Goal: Task Accomplishment & Management: Manage account settings

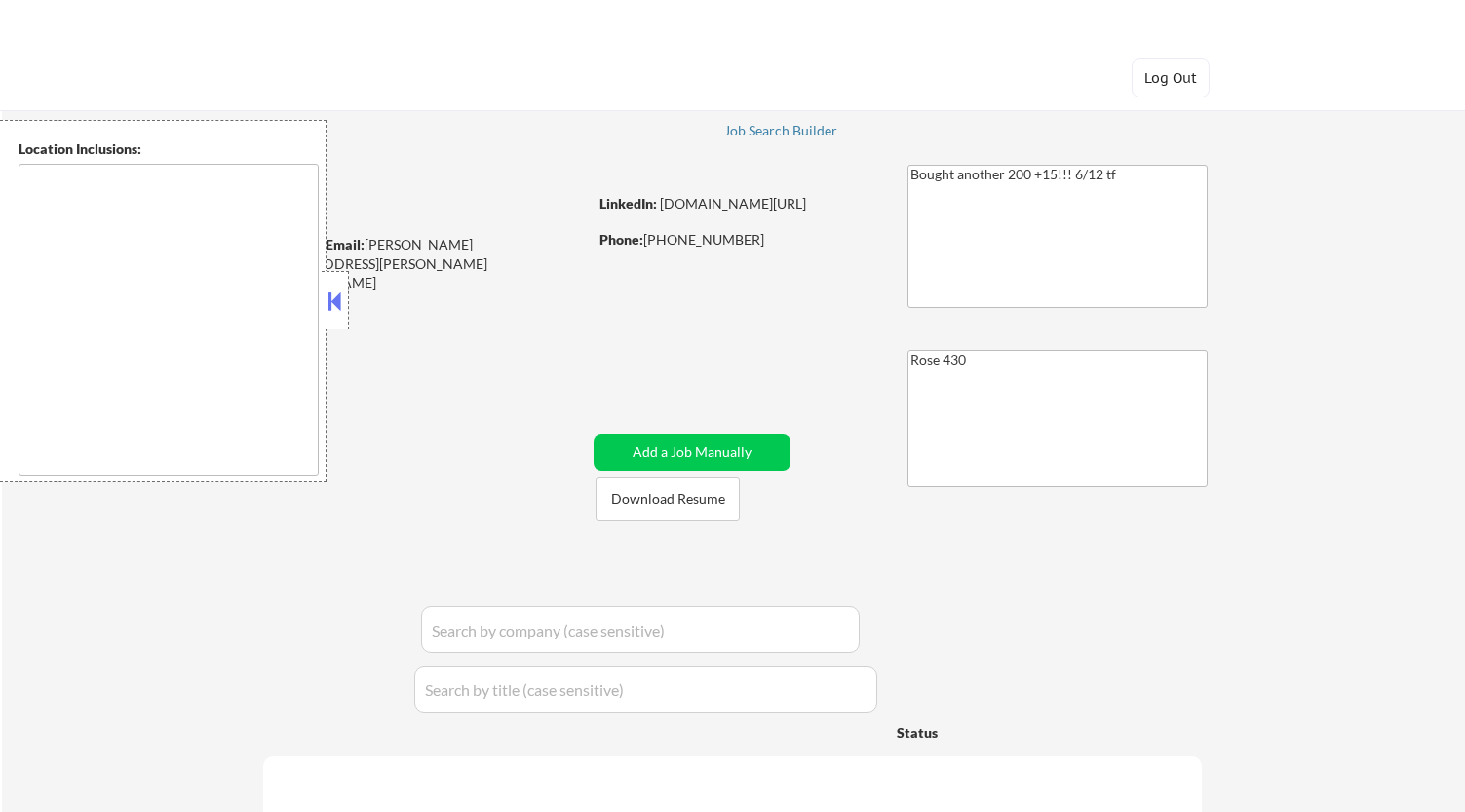
type textarea "[GEOGRAPHIC_DATA][PERSON_NAME], [GEOGRAPHIC_DATA] [GEOGRAPHIC_DATA], [GEOGRAPHI…"
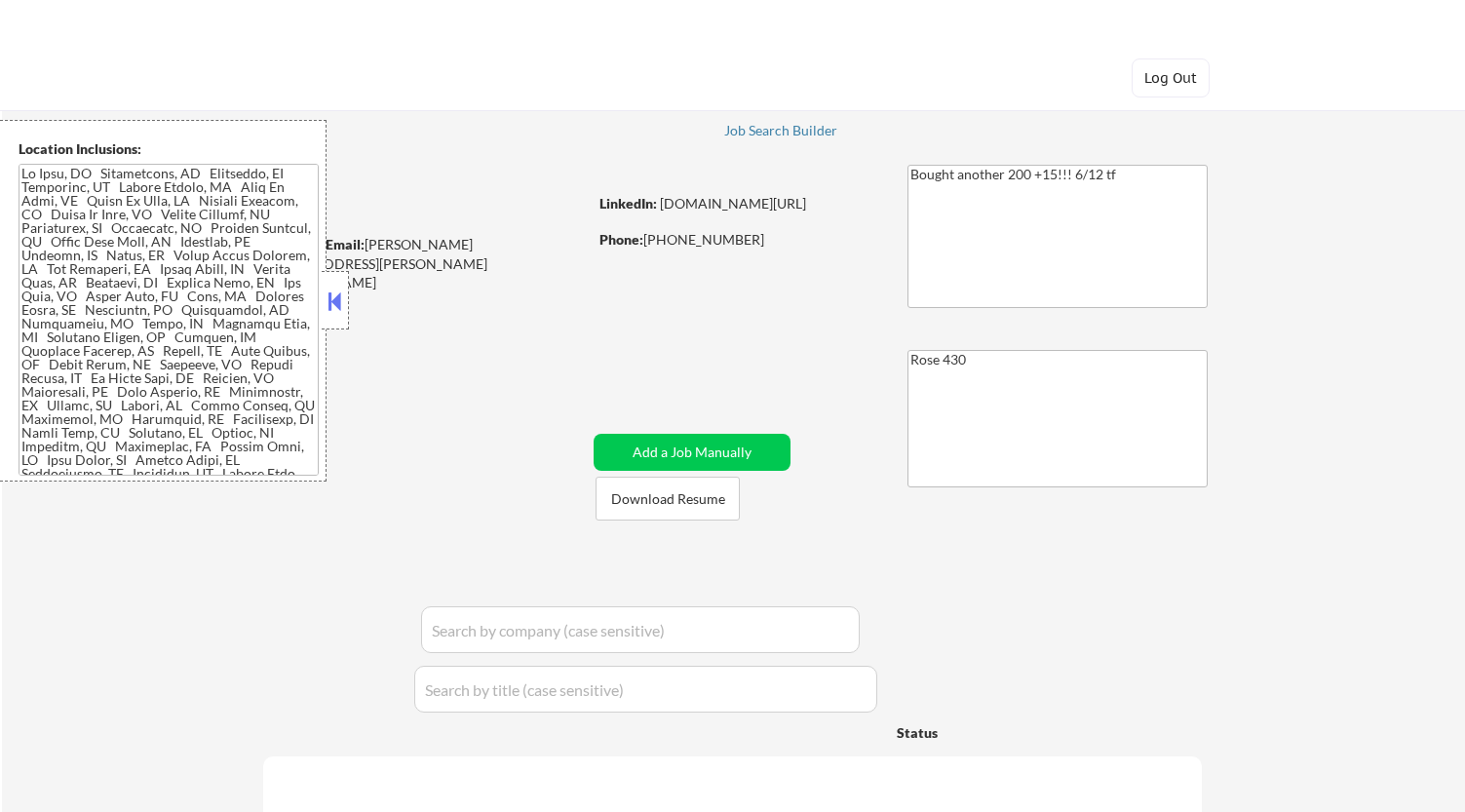
select select ""pending""
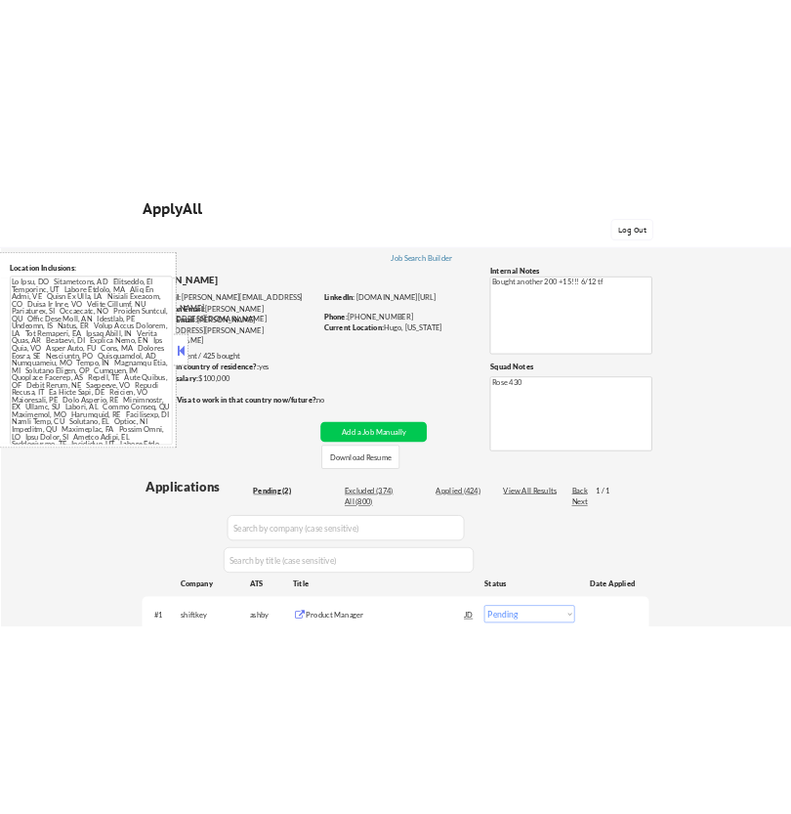
scroll to position [312, 0]
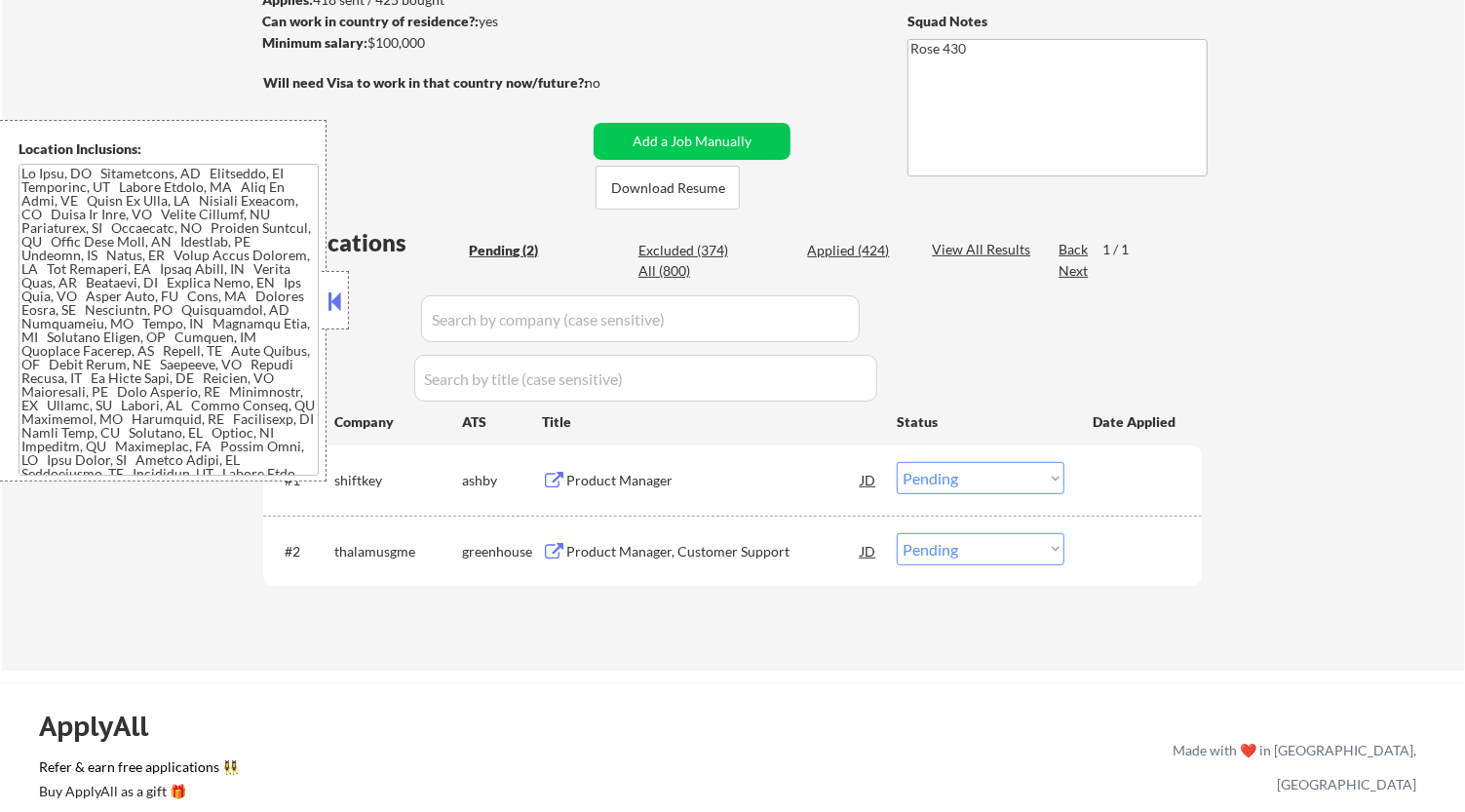
select select ""pending""
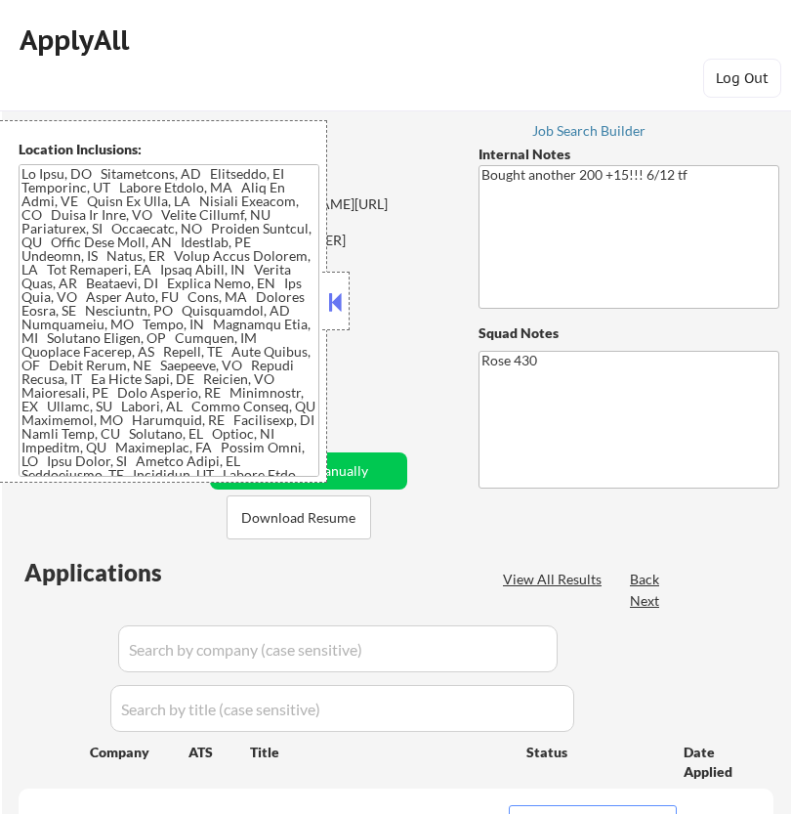
select select ""pending""
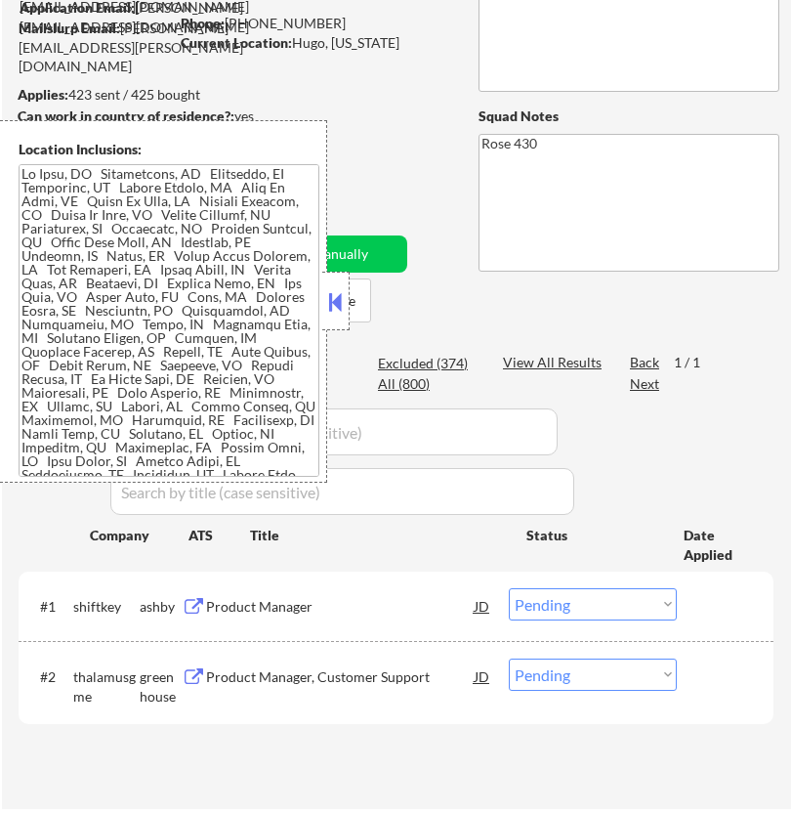
scroll to position [325, 0]
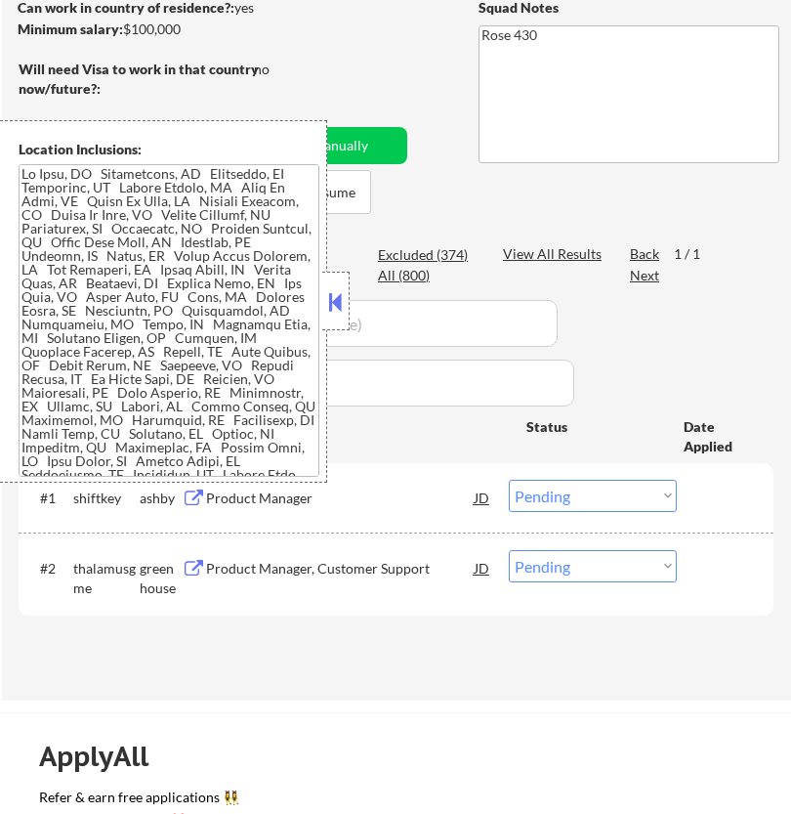
click at [425, 513] on div "Product Manager" at bounding box center [340, 497] width 269 height 35
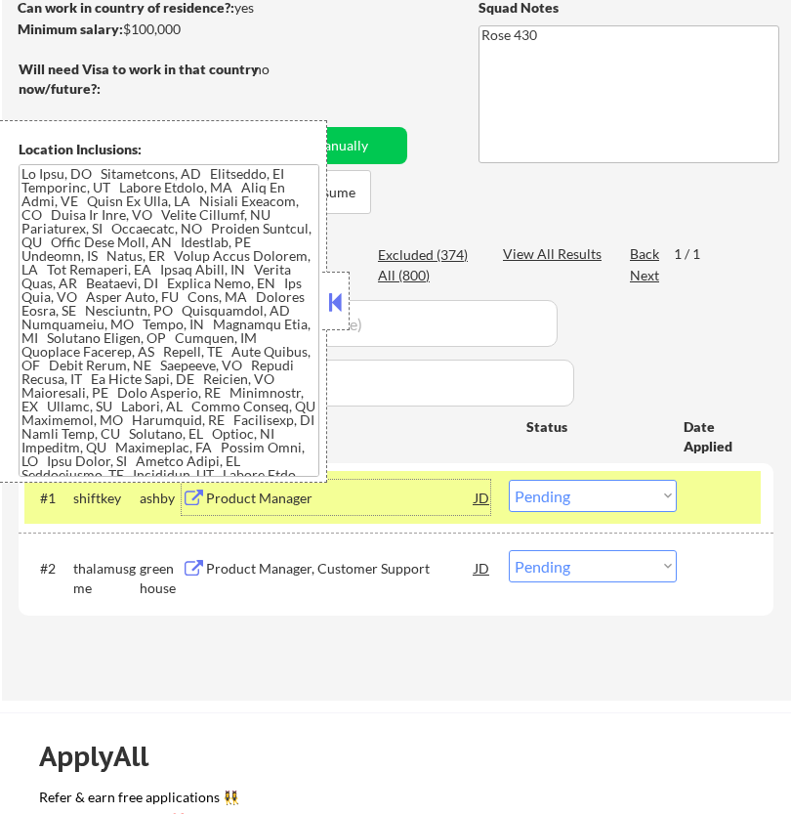
click at [557, 486] on select "Choose an option... Pending Applied Excluded (Questions) Excluded (Expired) Exc…" at bounding box center [593, 496] width 168 height 32
click at [509, 480] on select "Choose an option... Pending Applied Excluded (Questions) Excluded (Expired) Exc…" at bounding box center [593, 496] width 168 height 32
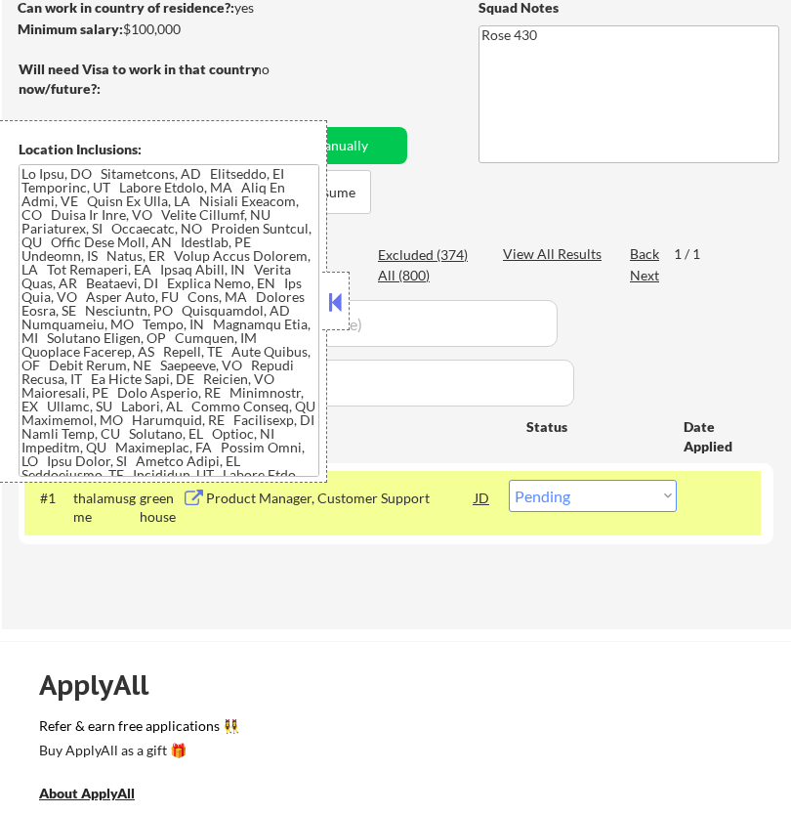
click at [338, 295] on button at bounding box center [335, 301] width 21 height 29
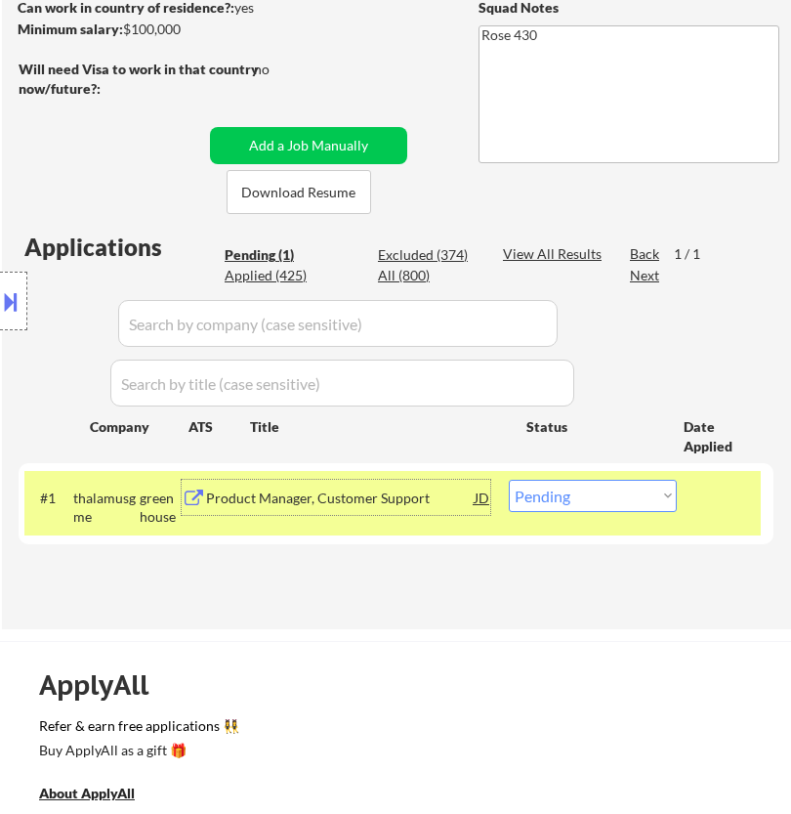
click at [356, 504] on div "Product Manager, Customer Support" at bounding box center [340, 498] width 269 height 20
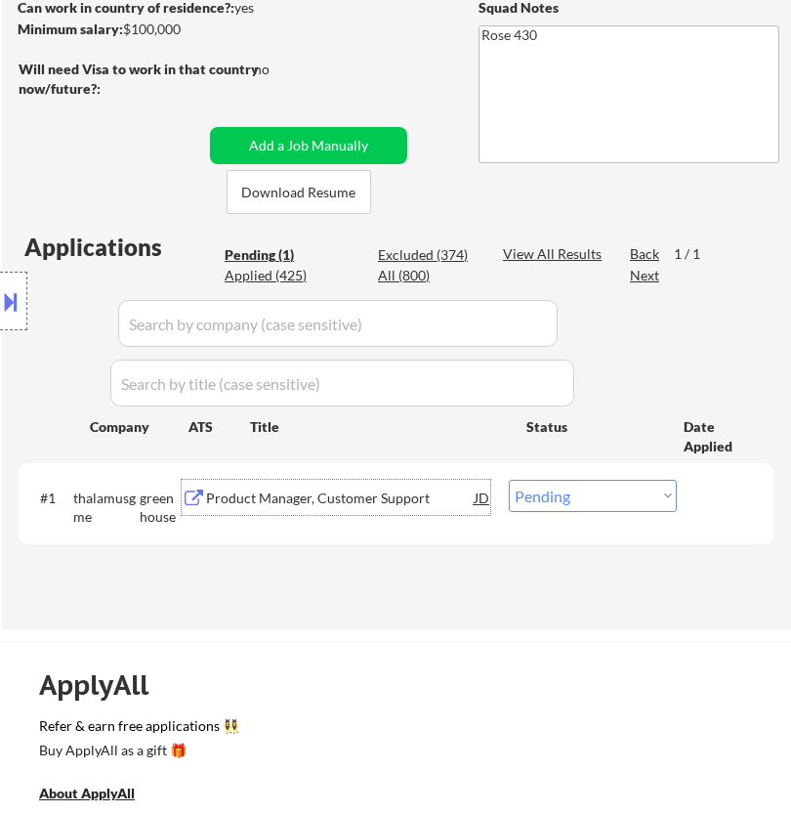
click at [562, 486] on select "Choose an option... Pending Applied Excluded (Questions) Excluded (Expired) Exc…" at bounding box center [593, 496] width 168 height 32
select select ""excluded""
click at [509, 480] on select "Choose an option... Pending Applied Excluded (Questions) Excluded (Expired) Exc…" at bounding box center [593, 496] width 168 height 32
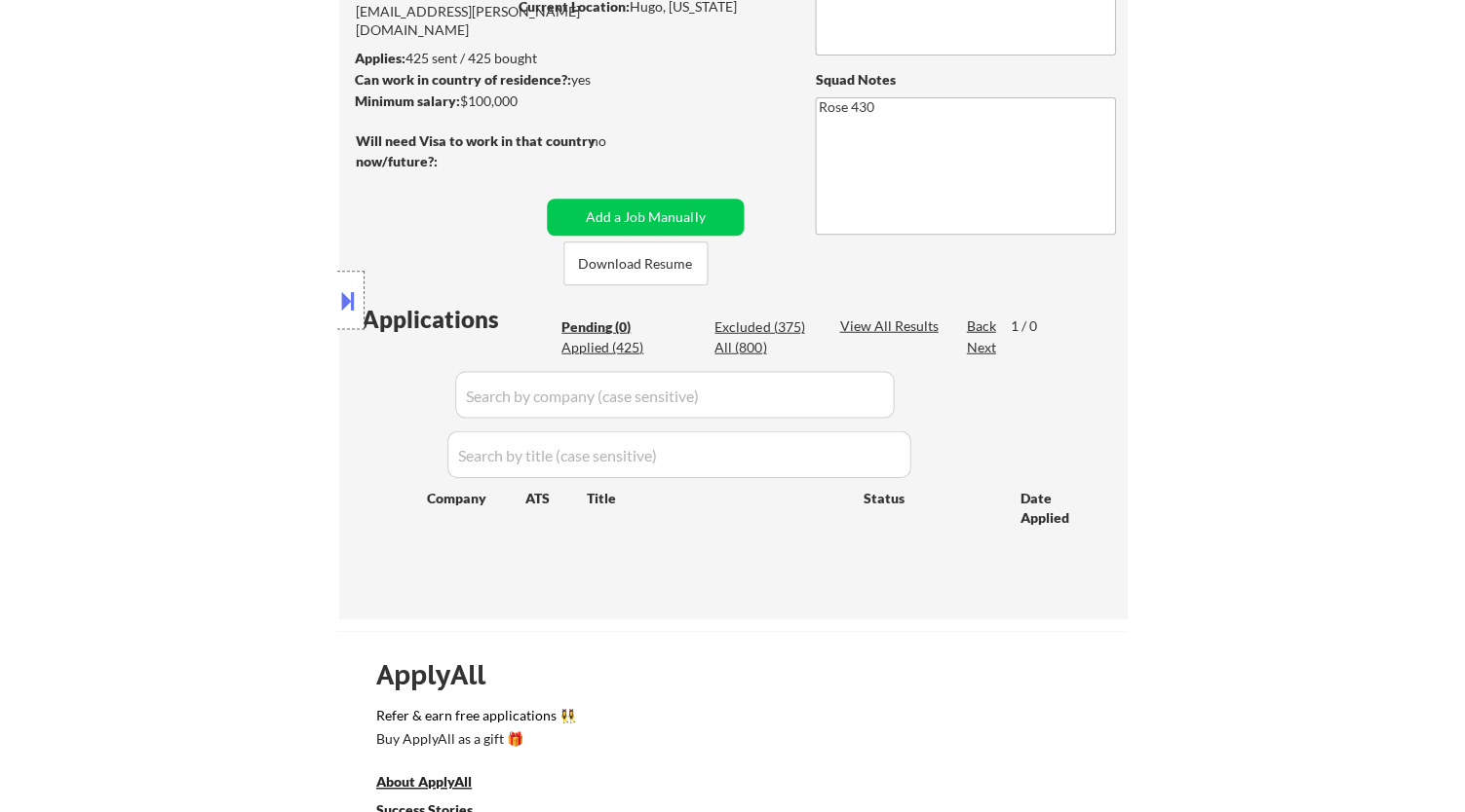
scroll to position [216, 0]
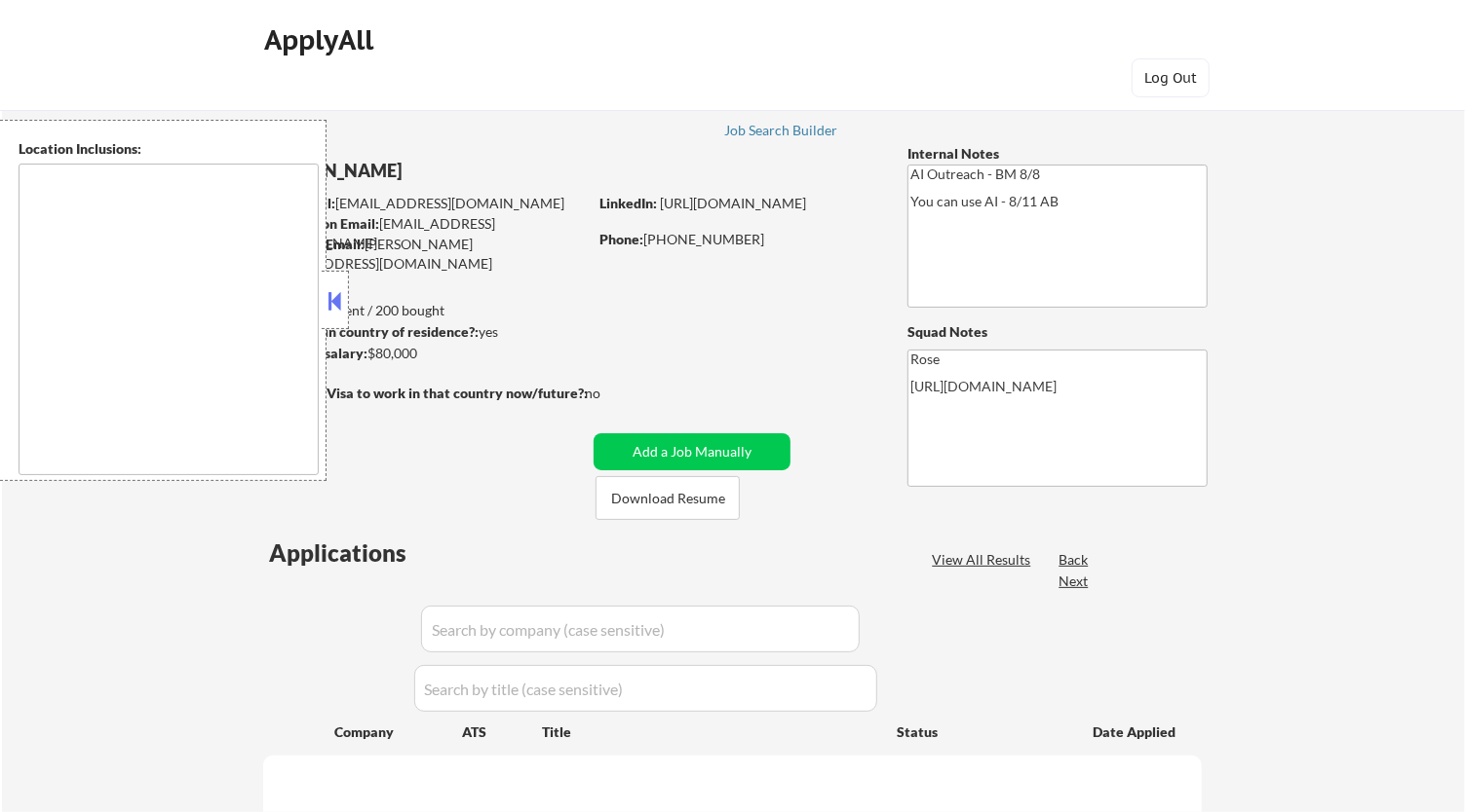
type textarea "[GEOGRAPHIC_DATA], [GEOGRAPHIC_DATA] [GEOGRAPHIC_DATA], [GEOGRAPHIC_DATA] [GEOG…"
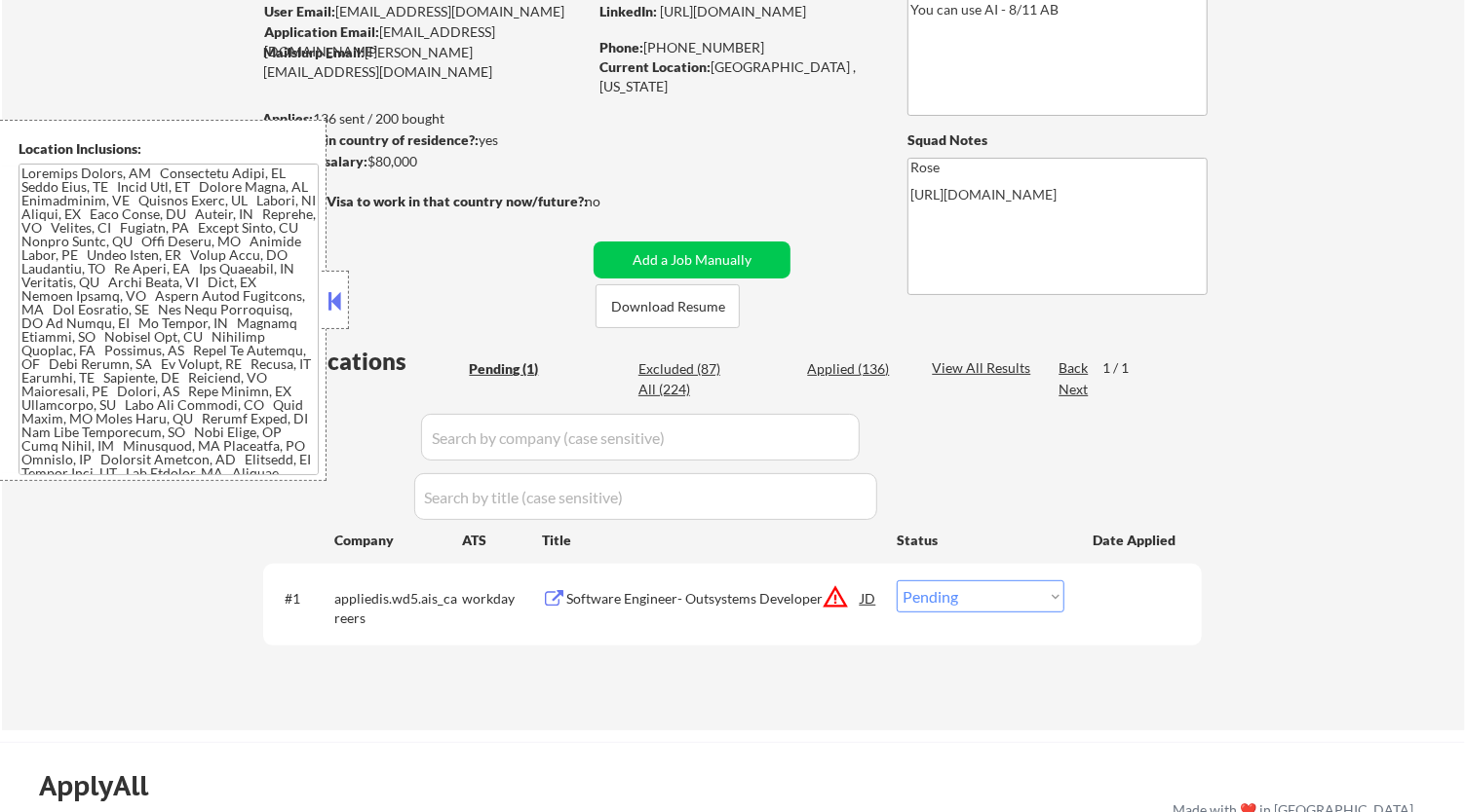
scroll to position [216, 0]
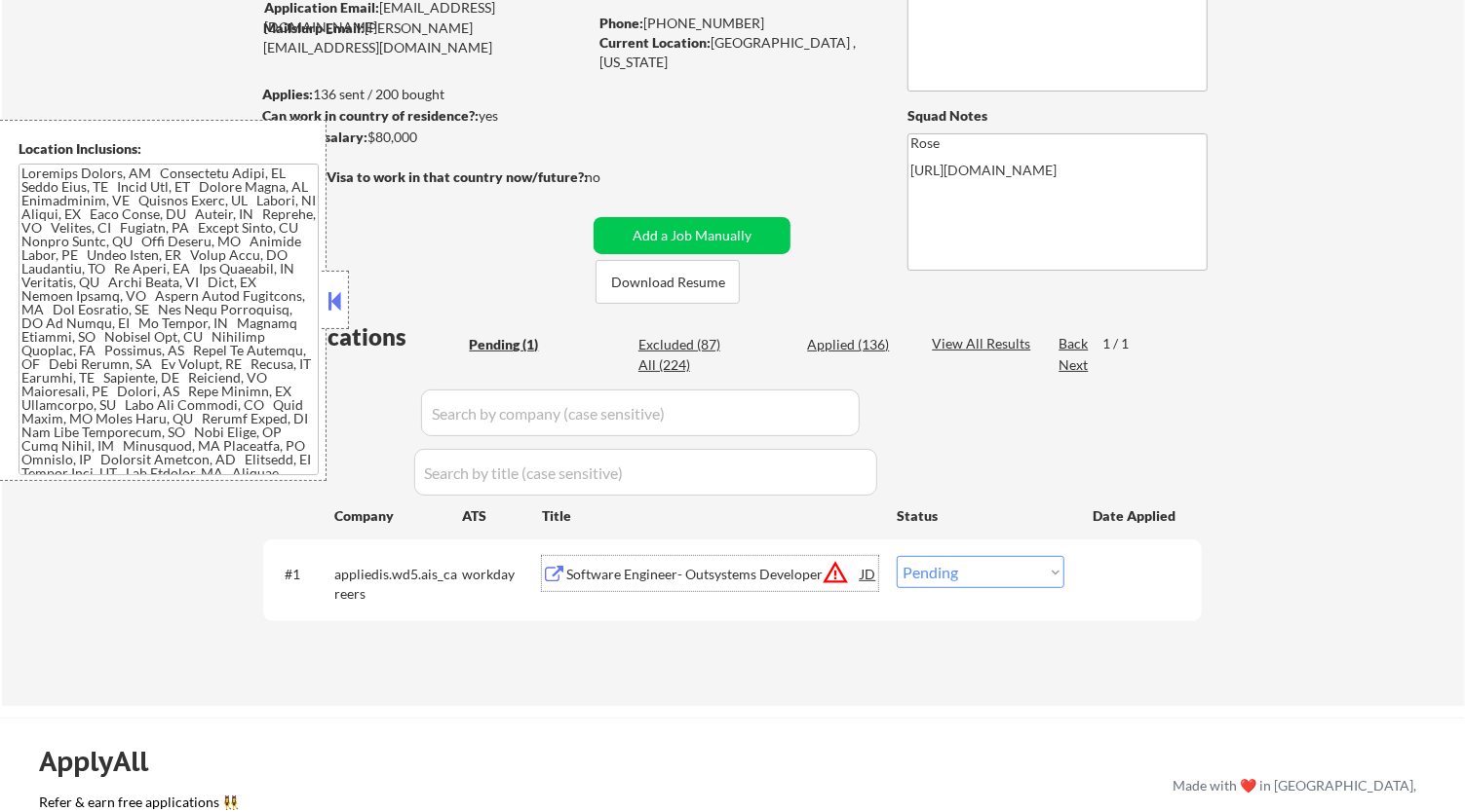
click at [668, 576] on div "Software Engineer- Outsystems Developer" at bounding box center [713, 575] width 294 height 20
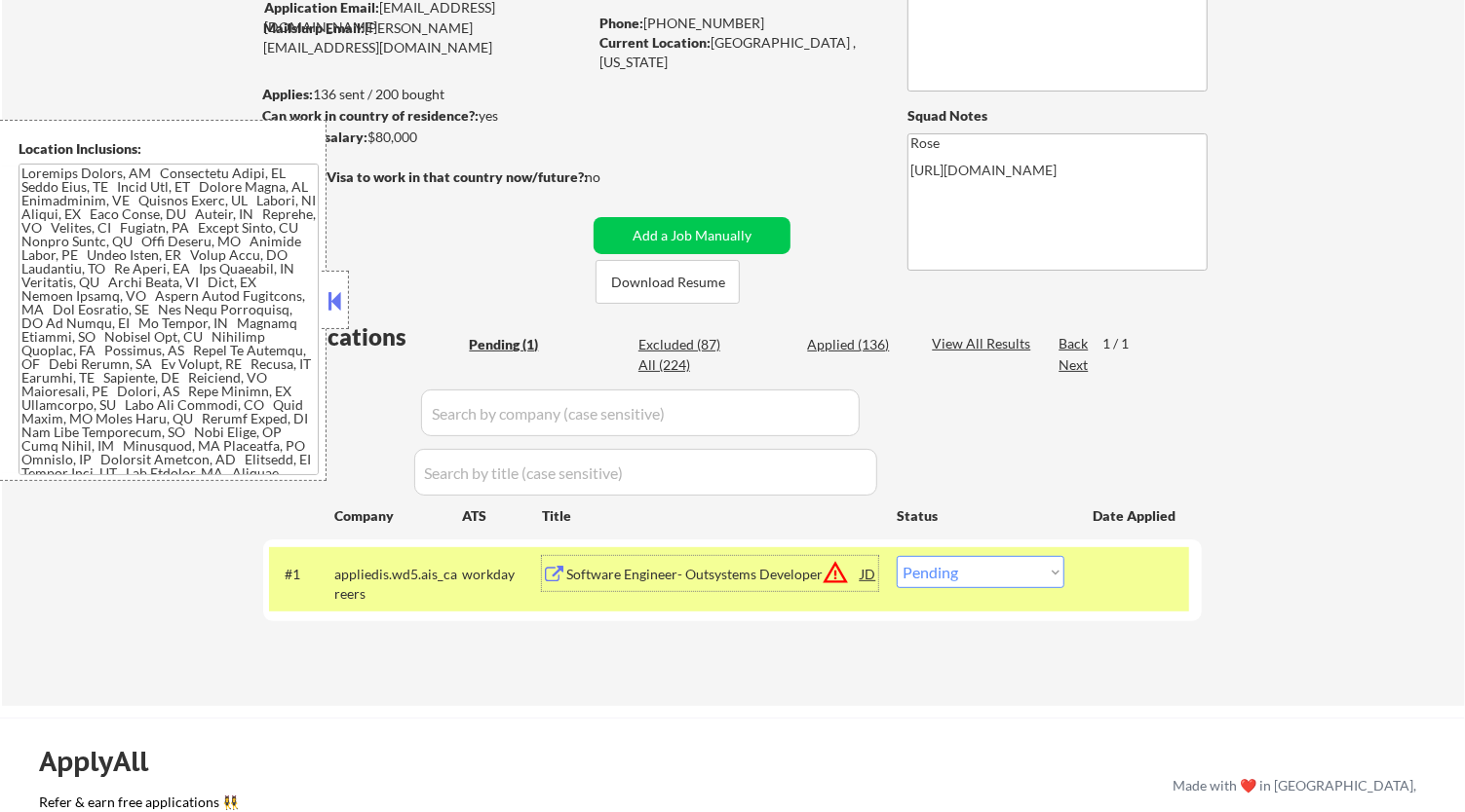
click at [973, 580] on select "Choose an option... Pending Applied Excluded (Questions) Excluded (Expired) Exc…" at bounding box center [980, 573] width 168 height 32
select select ""excluded__bad_match_""
click at [896, 557] on select "Choose an option... Pending Applied Excluded (Questions) Excluded (Expired) Exc…" at bounding box center [980, 573] width 168 height 32
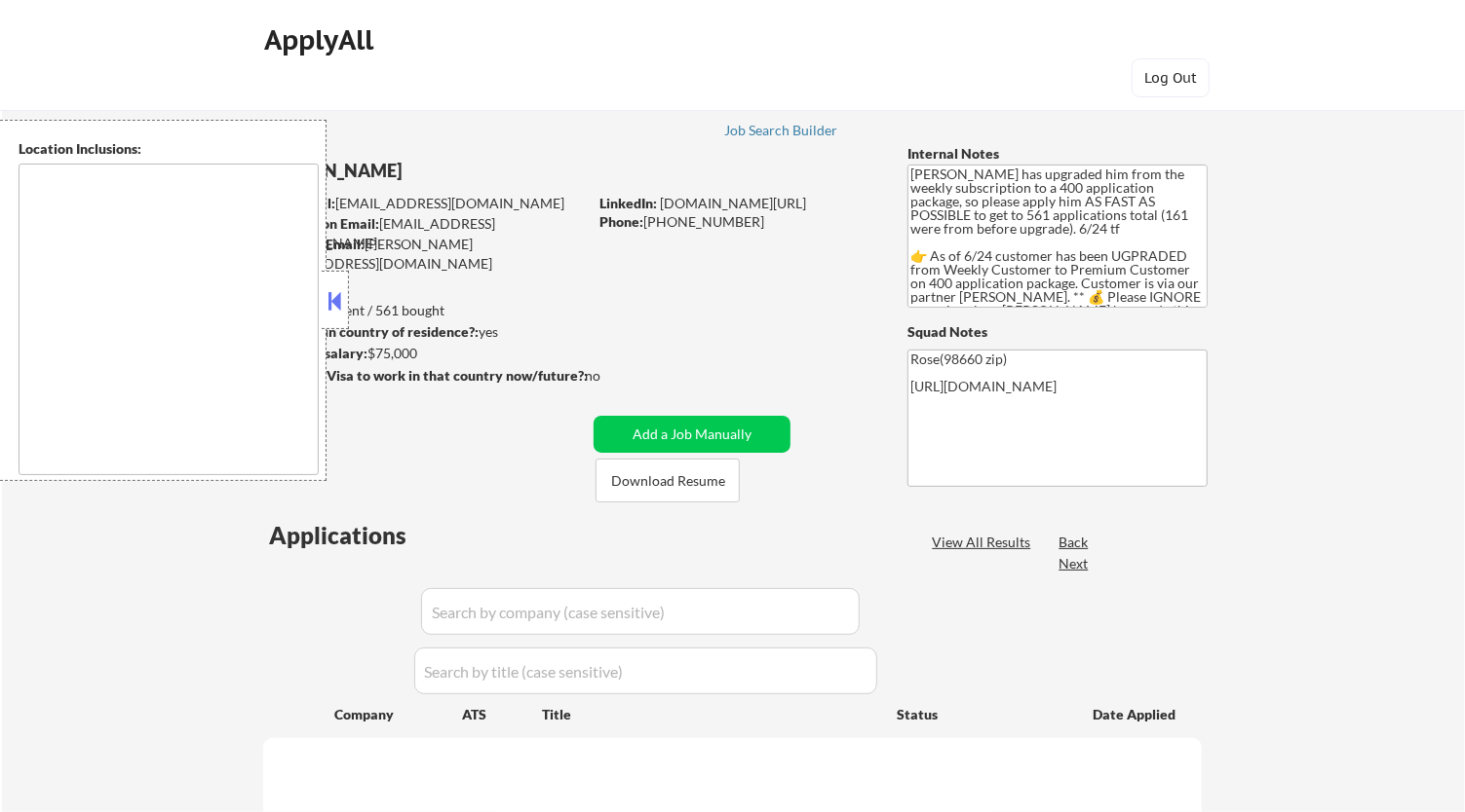
type textarea "Portland, OR Vancouver, WA Beaverton, OR Gresham, OR Hillsboro, OR Lake Oswego,…"
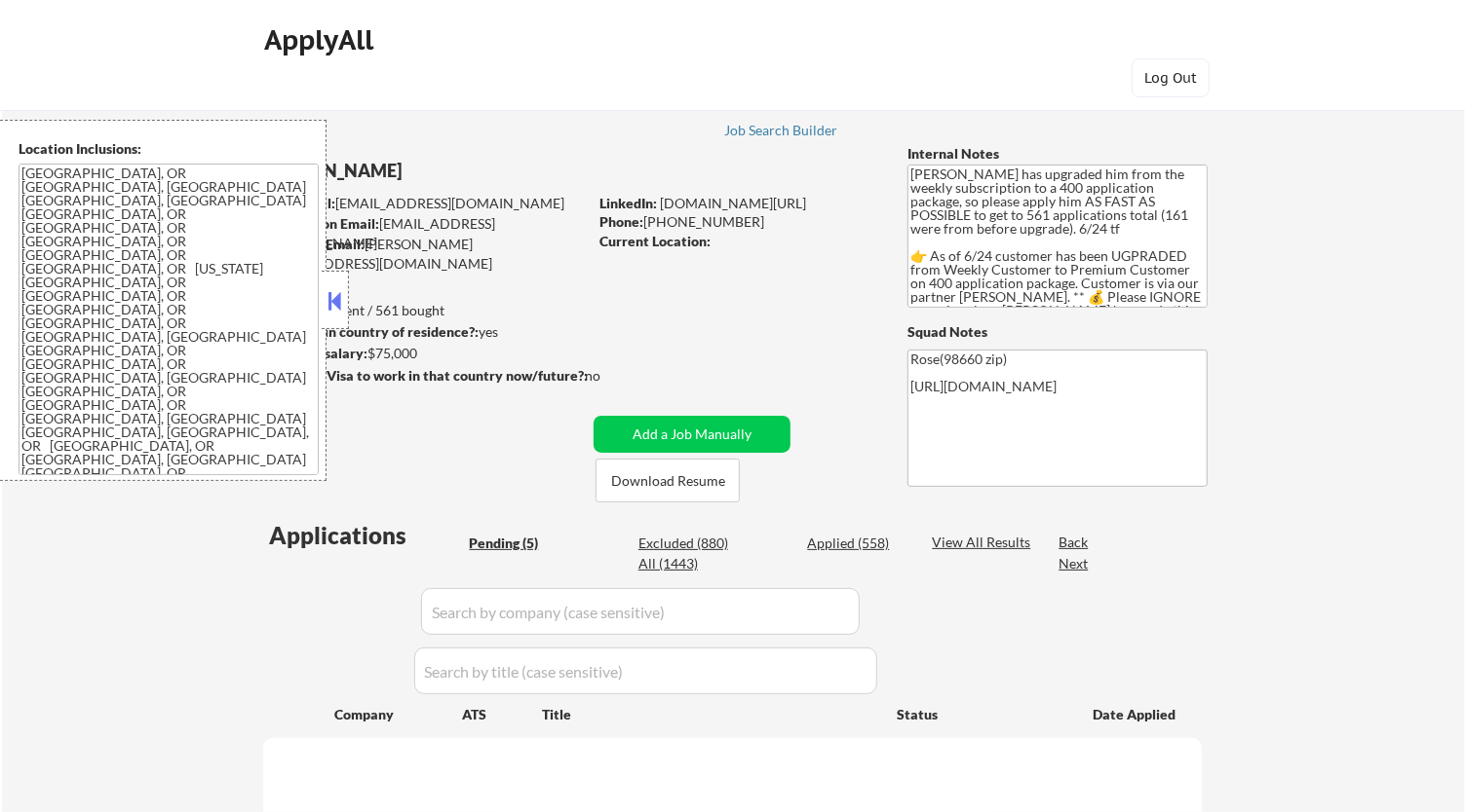
select select ""pending""
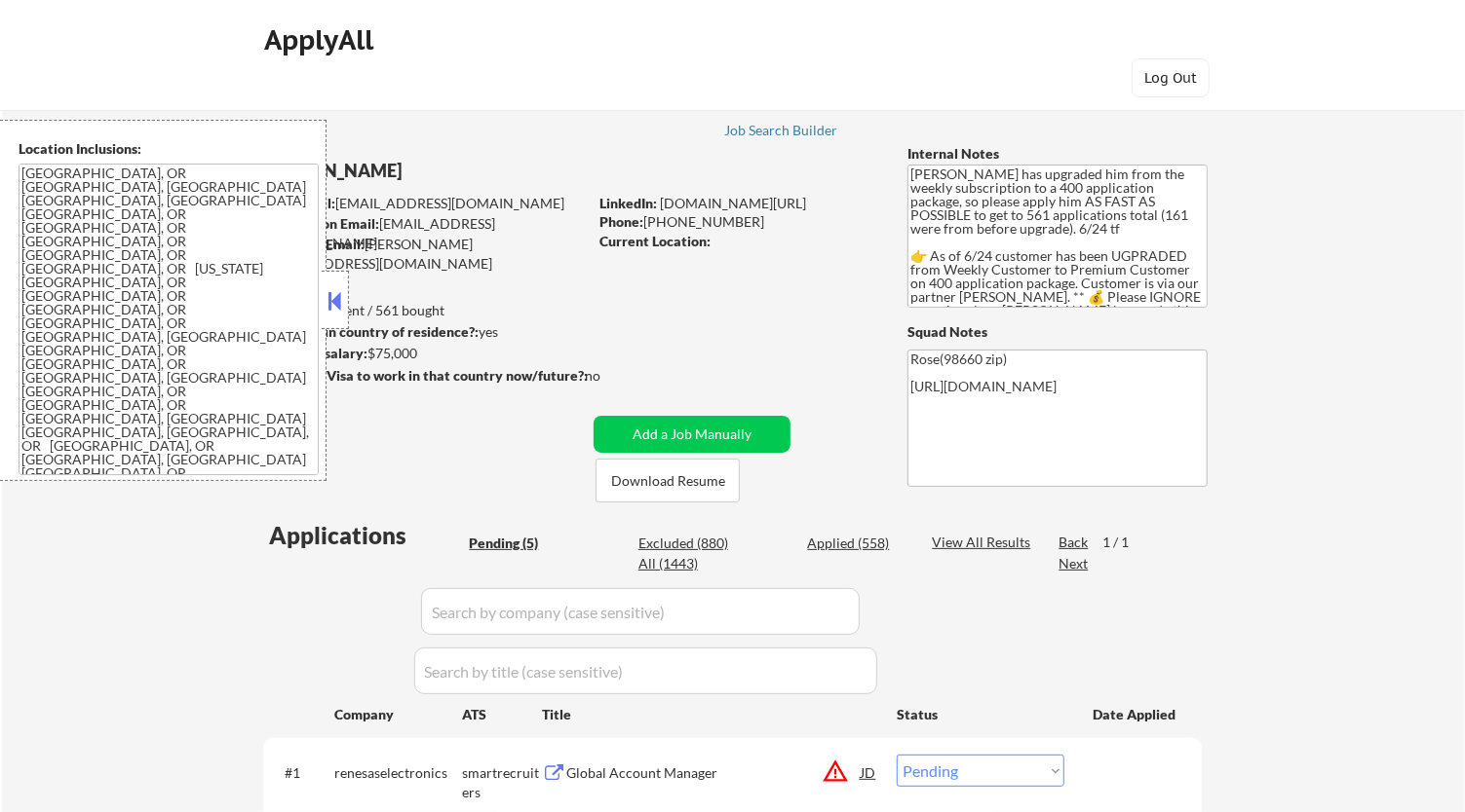
click at [336, 293] on button at bounding box center [334, 300] width 21 height 29
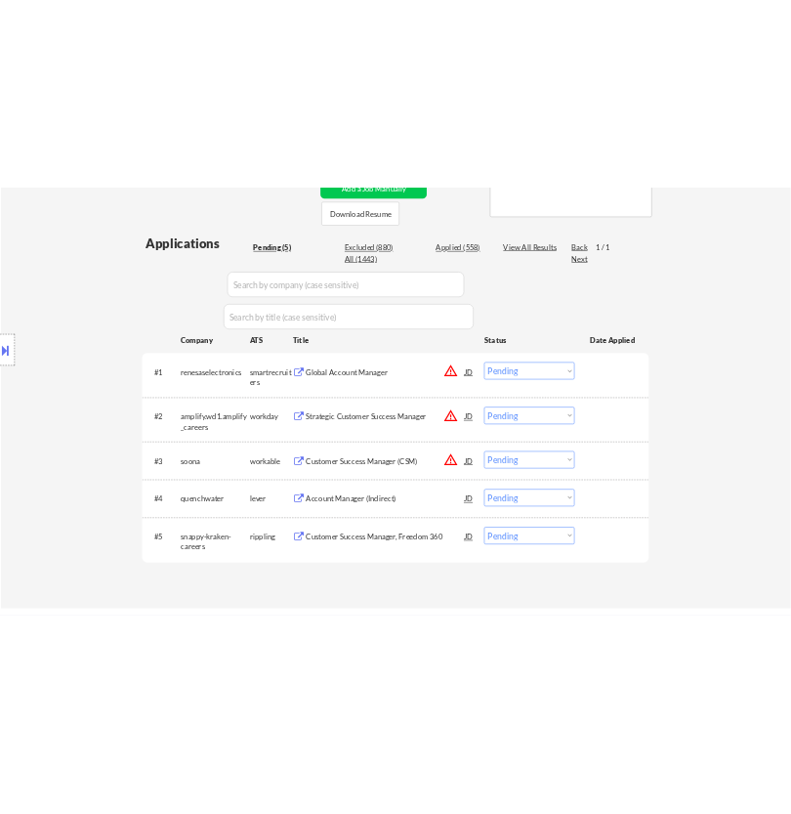
scroll to position [325, 0]
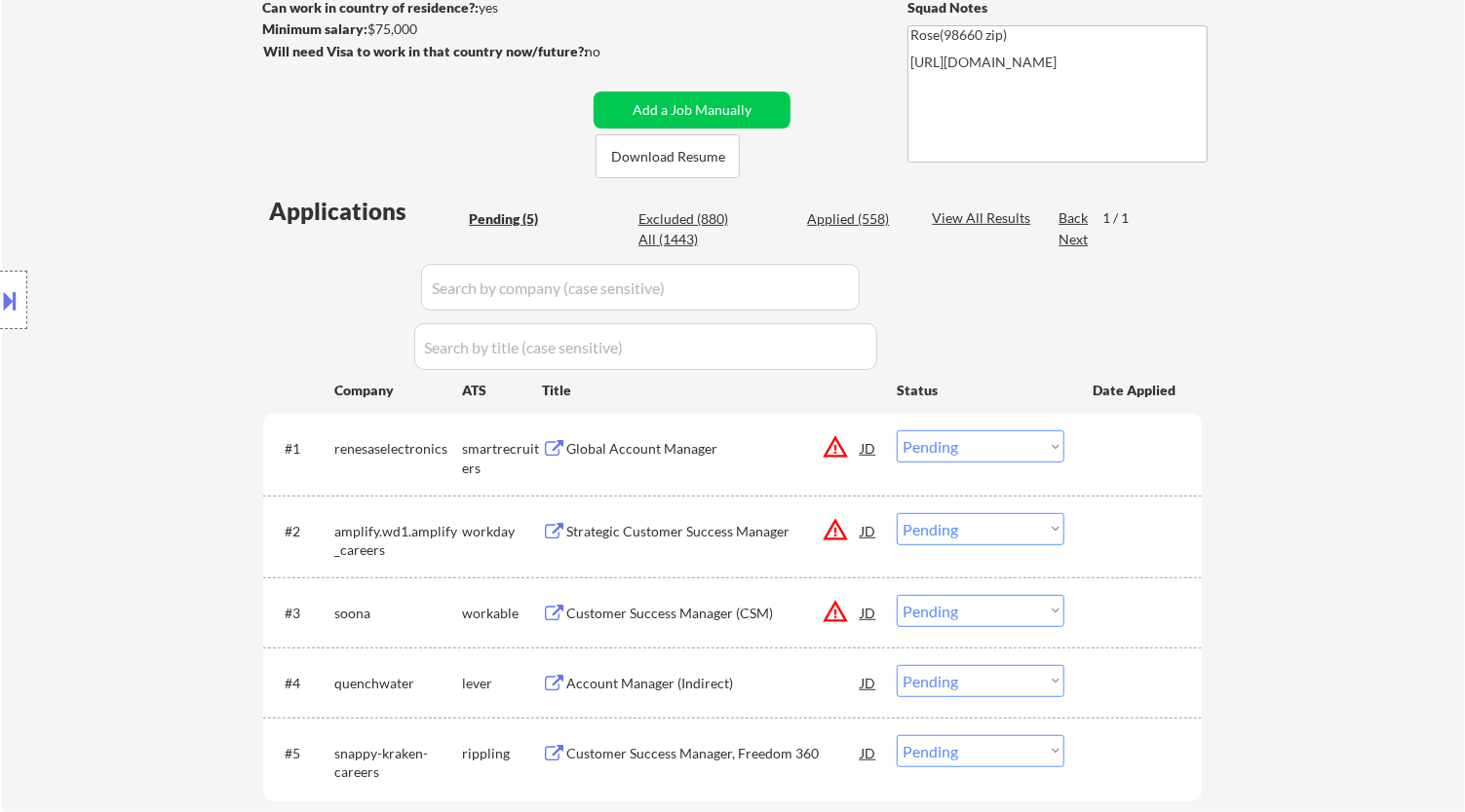
click at [768, 441] on div "Global Account Manager" at bounding box center [713, 449] width 294 height 20
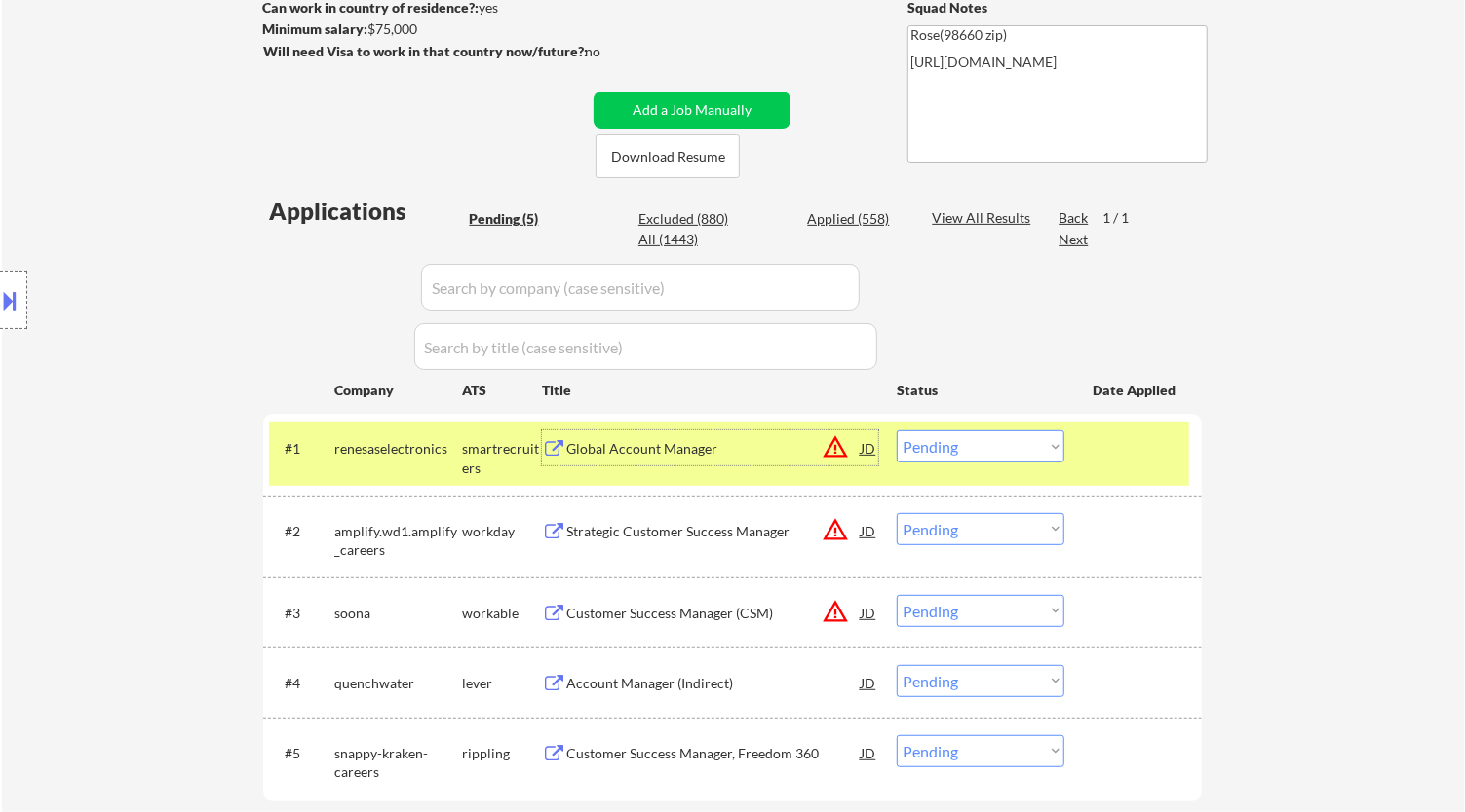
click at [1012, 436] on select "Choose an option... Pending Applied Excluded (Questions) Excluded (Expired) Exc…" at bounding box center [980, 447] width 168 height 32
click at [896, 431] on select "Choose an option... Pending Applied Excluded (Questions) Excluded (Expired) Exc…" at bounding box center [980, 447] width 168 height 32
select select ""pending""
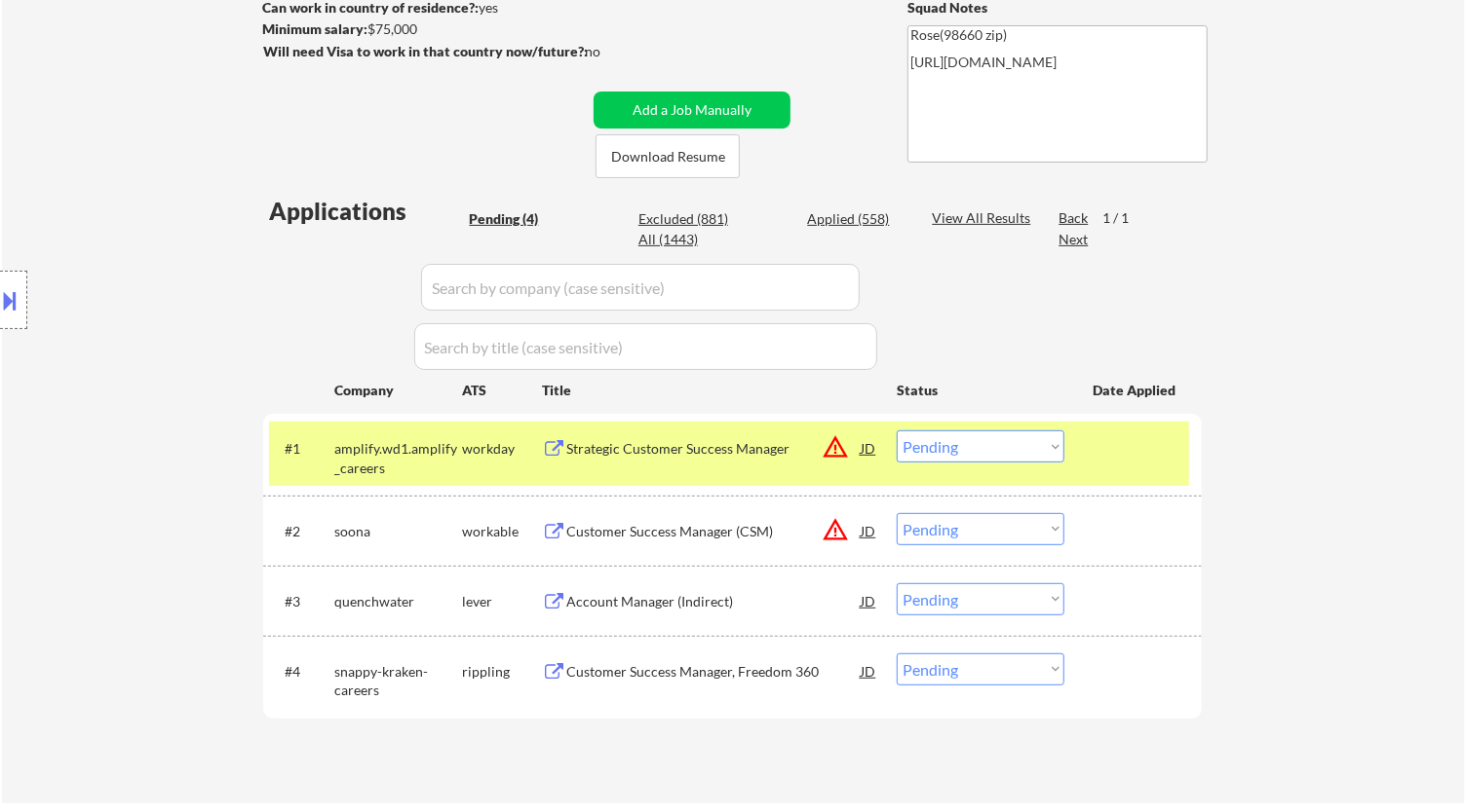
click at [747, 457] on div "Strategic Customer Success Manager" at bounding box center [713, 449] width 294 height 20
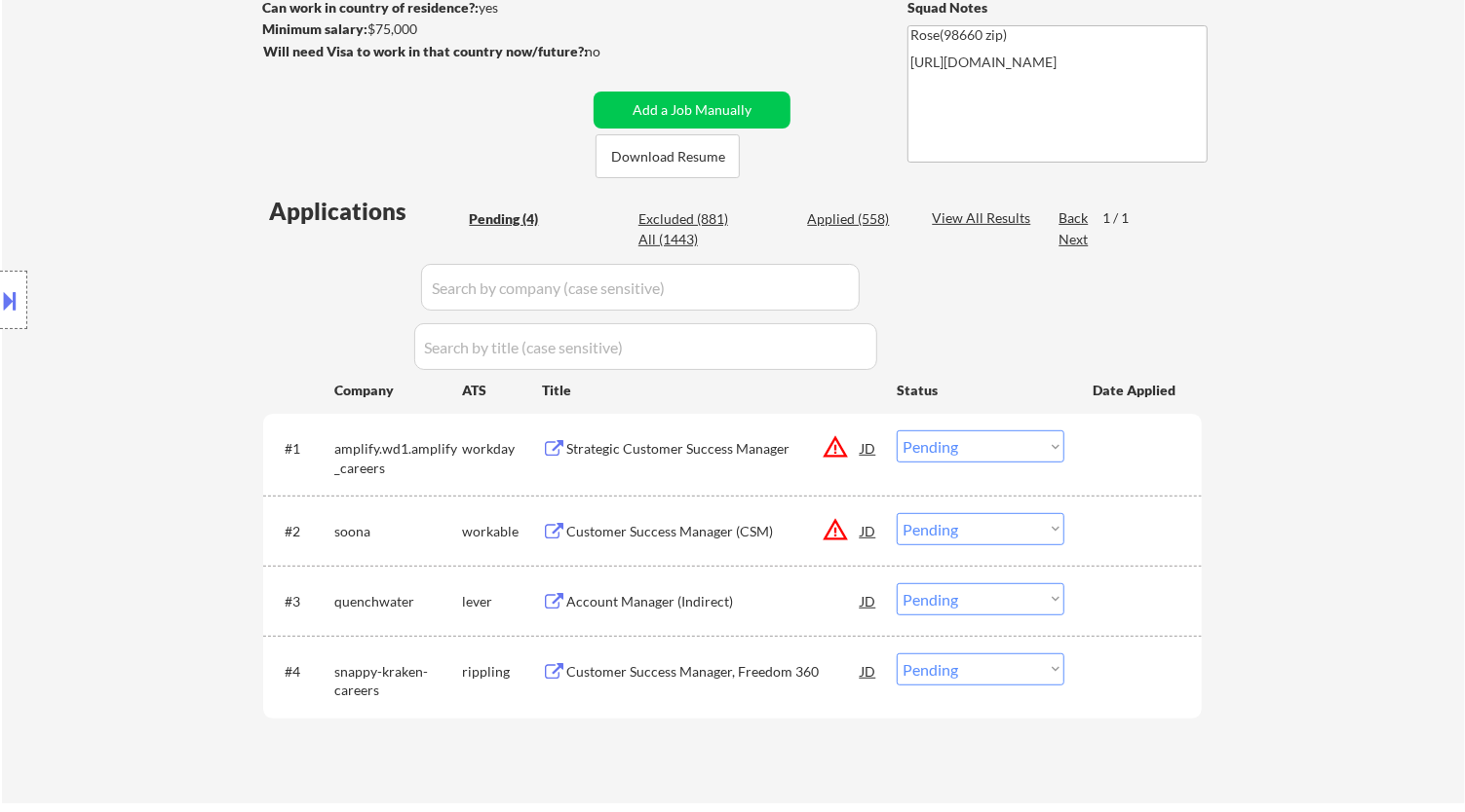
select select ""pending""
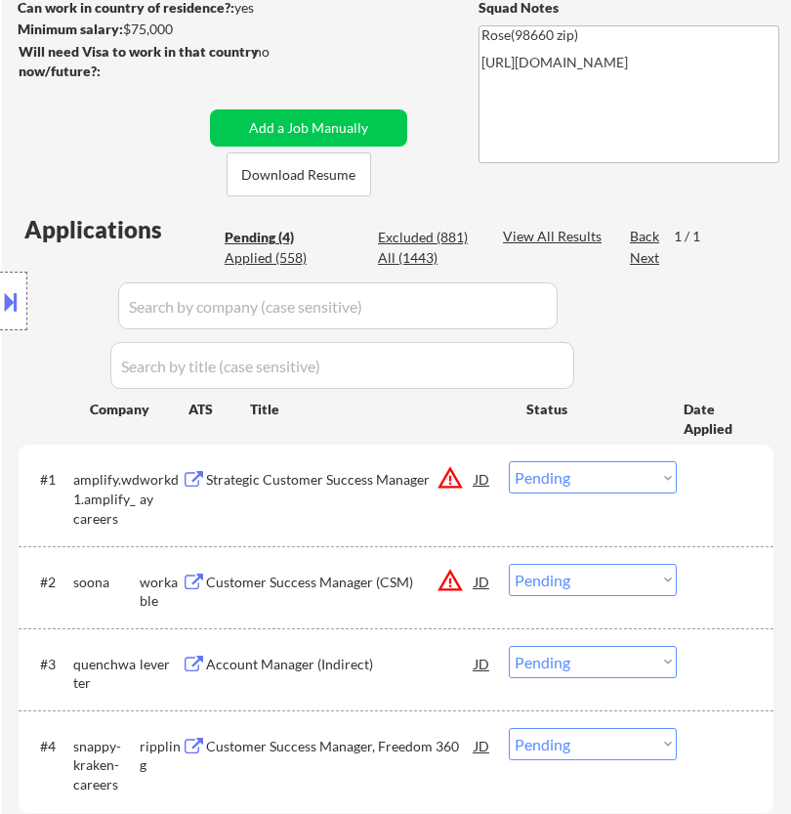
click at [566, 480] on select "Choose an option... Pending Applied Excluded (Questions) Excluded (Expired) Exc…" at bounding box center [593, 477] width 168 height 32
click at [509, 461] on select "Choose an option... Pending Applied Excluded (Questions) Excluded (Expired) Exc…" at bounding box center [593, 477] width 168 height 32
select select ""pending""
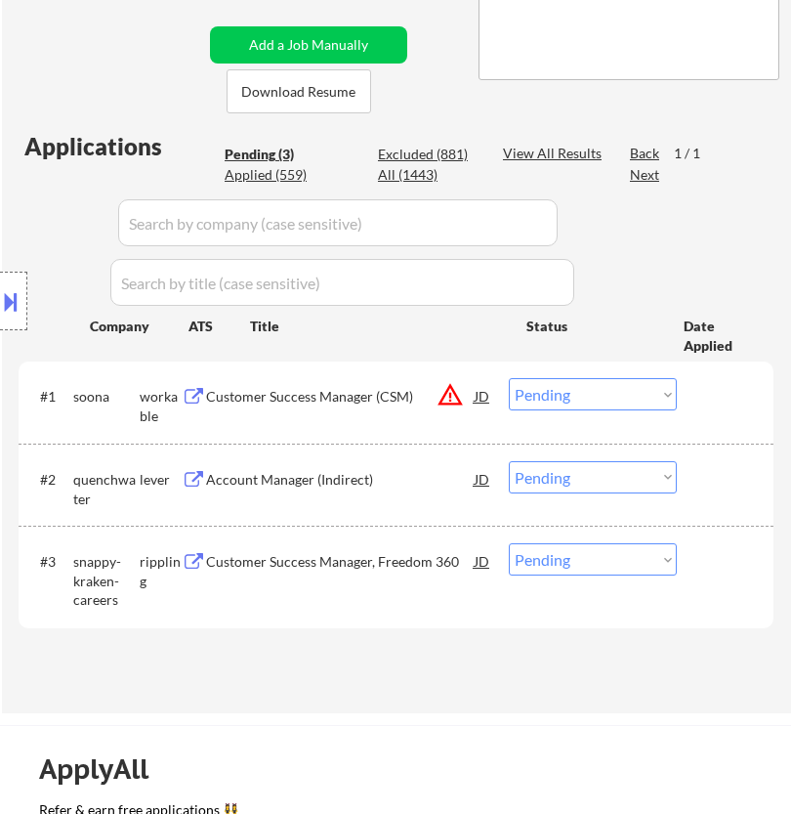
scroll to position [434, 0]
